Goal: Find specific page/section: Find specific page/section

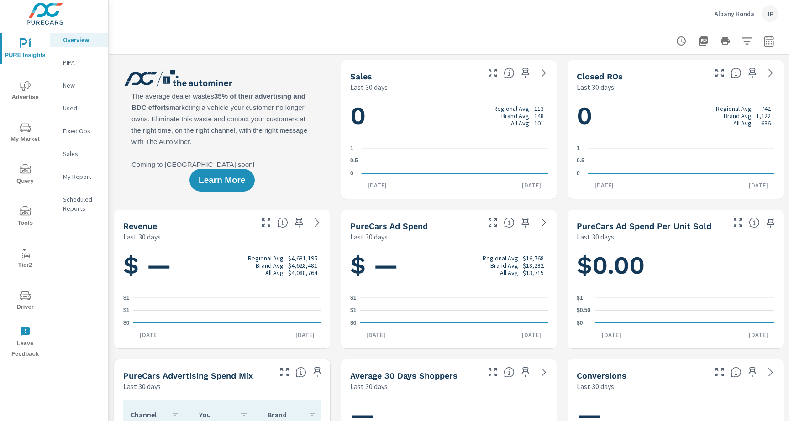
scroll to position [0, 0]
click at [25, 292] on icon "nav menu" at bounding box center [25, 295] width 11 height 11
click at [14, 283] on div "PURE Insights Advertise My Market Query Tools Tier2 Driver Leave Feedback" at bounding box center [24, 195] width 49 height 336
click at [19, 293] on span "Driver" at bounding box center [25, 301] width 44 height 22
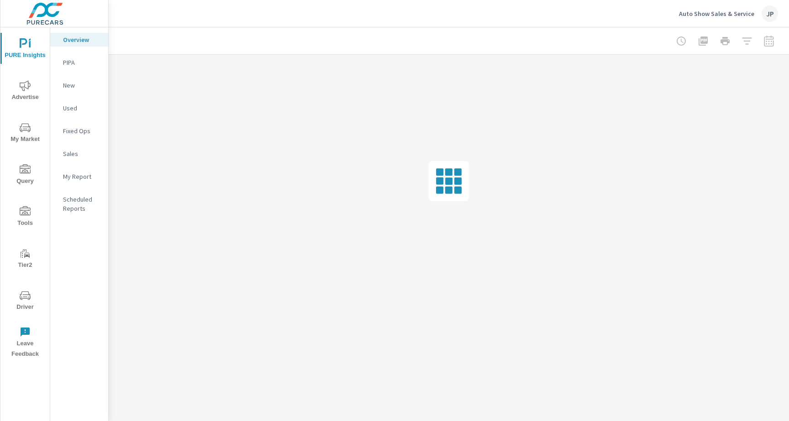
click at [16, 306] on span "Driver" at bounding box center [25, 301] width 44 height 22
click at [17, 307] on span "Driver" at bounding box center [25, 301] width 44 height 22
click at [21, 287] on button "Driver" at bounding box center [24, 300] width 49 height 31
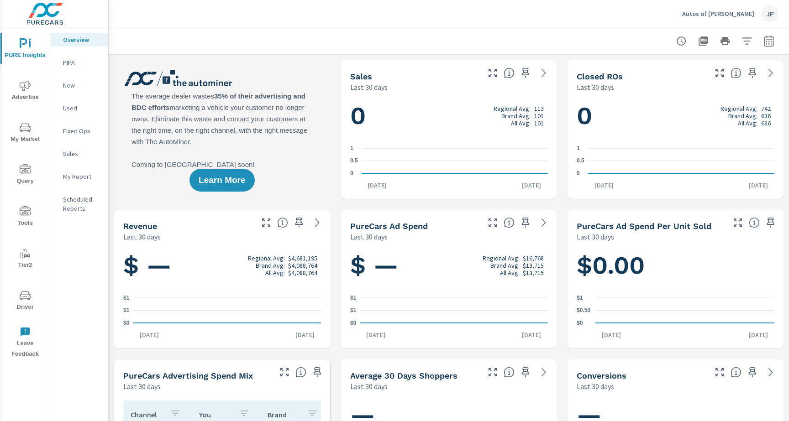
scroll to position [0, 0]
click at [16, 291] on span "Driver" at bounding box center [25, 301] width 44 height 22
